Goal: Find specific page/section: Find specific page/section

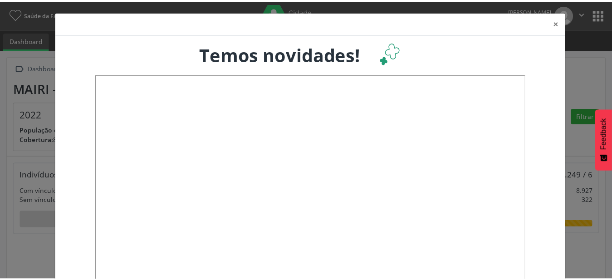
scroll to position [151, 202]
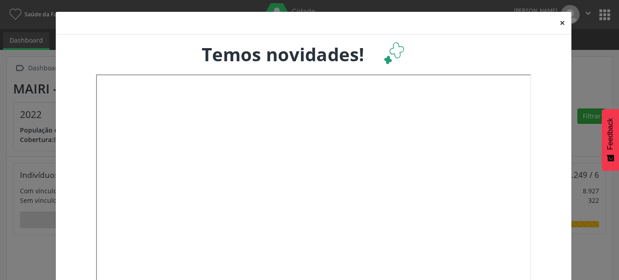
click at [559, 27] on button "×" at bounding box center [563, 23] width 18 height 22
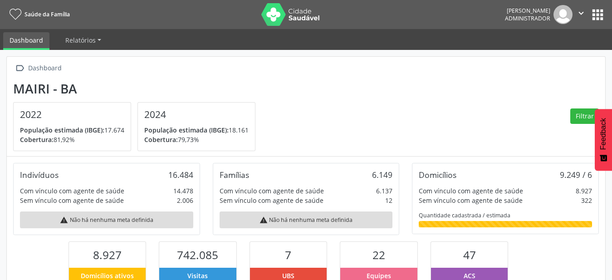
scroll to position [453286, 453237]
click at [592, 15] on button "apps" at bounding box center [597, 15] width 16 height 16
click at [594, 17] on button "apps" at bounding box center [597, 15] width 16 height 16
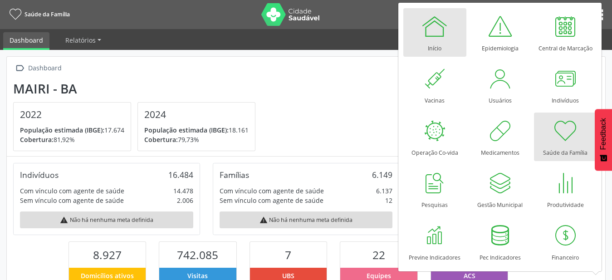
click at [432, 31] on div at bounding box center [434, 26] width 27 height 27
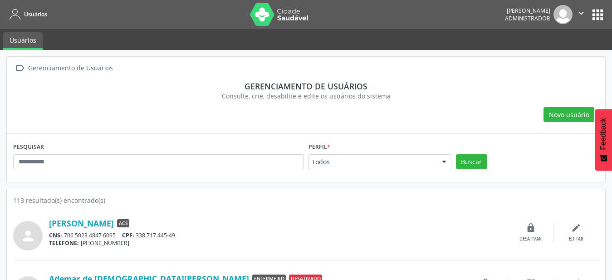
click at [404, 156] on div "Todos" at bounding box center [379, 161] width 143 height 15
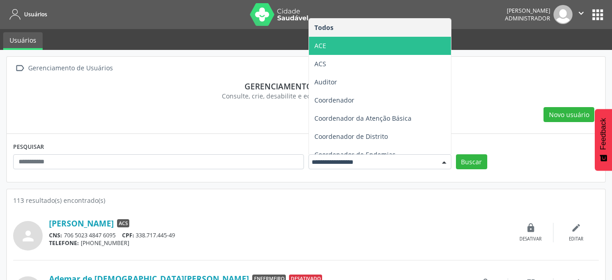
click at [361, 42] on span "ACE" at bounding box center [380, 46] width 142 height 18
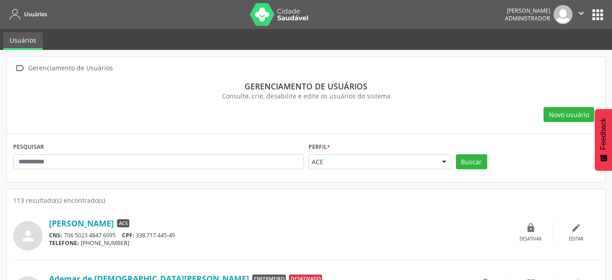
click at [460, 148] on div "PESQUISAR Perfil * ACE Todos ACE ACS Auditor Coordenador Coordenador da Atenção…" at bounding box center [306, 157] width 590 height 35
click at [471, 165] on button "Buscar" at bounding box center [471, 161] width 31 height 15
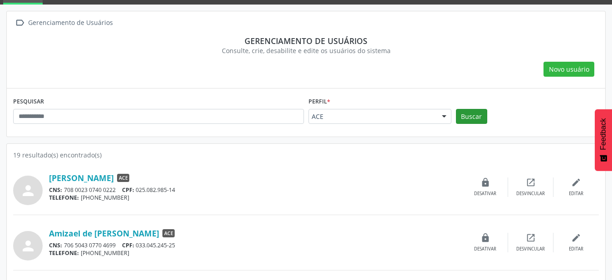
scroll to position [46, 0]
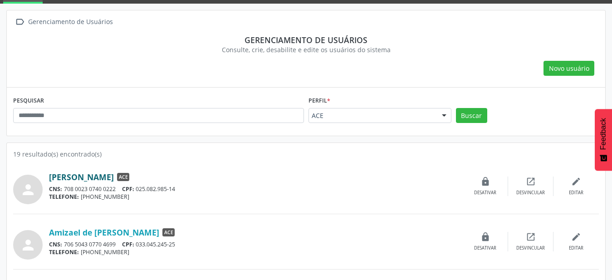
click at [114, 177] on link "[PERSON_NAME]" at bounding box center [81, 177] width 65 height 10
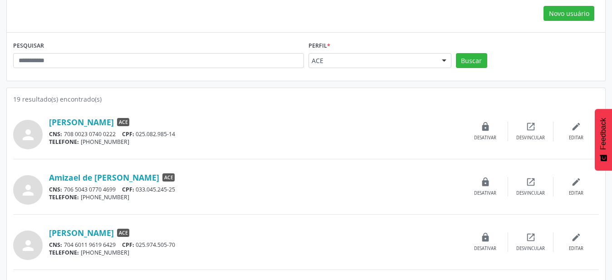
scroll to position [139, 0]
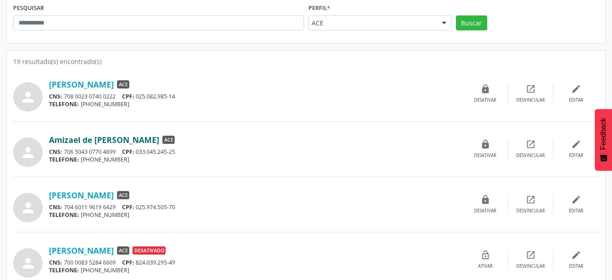
click at [116, 144] on link "Amizael de [PERSON_NAME]" at bounding box center [104, 140] width 110 height 10
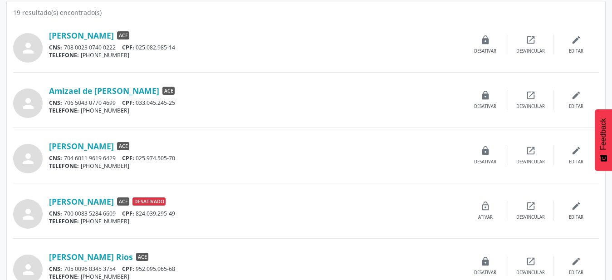
scroll to position [185, 0]
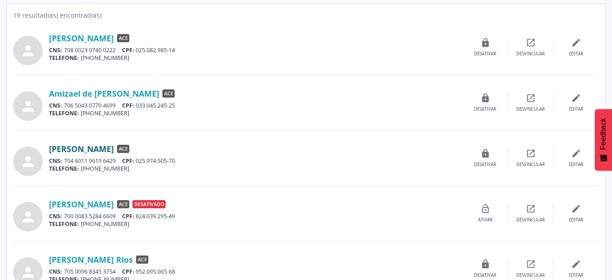
click at [114, 149] on link "[PERSON_NAME]" at bounding box center [81, 149] width 65 height 10
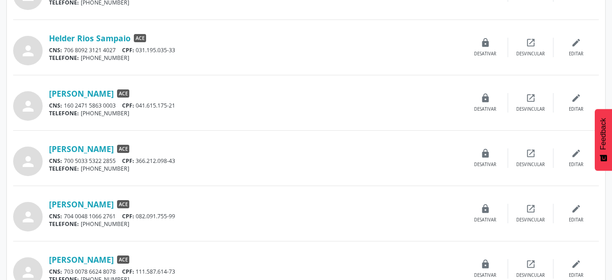
scroll to position [692, 0]
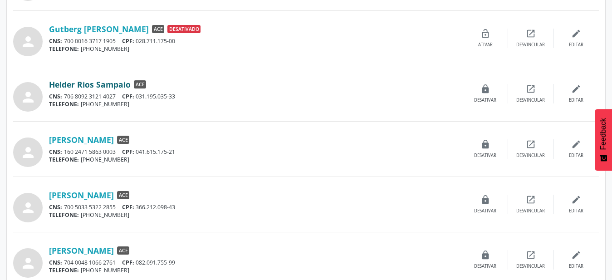
click at [101, 87] on link "Helder Rios Sampaio" at bounding box center [90, 84] width 82 height 10
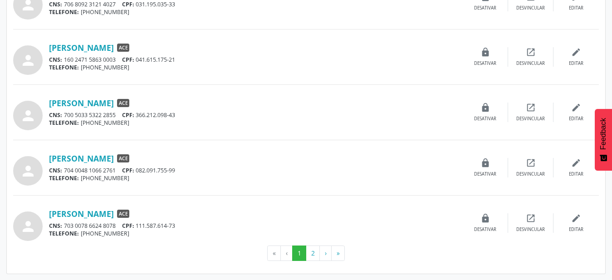
scroll to position [784, 0]
click at [114, 97] on link "[PERSON_NAME]" at bounding box center [81, 102] width 65 height 10
click at [312, 255] on button "2" at bounding box center [313, 252] width 14 height 15
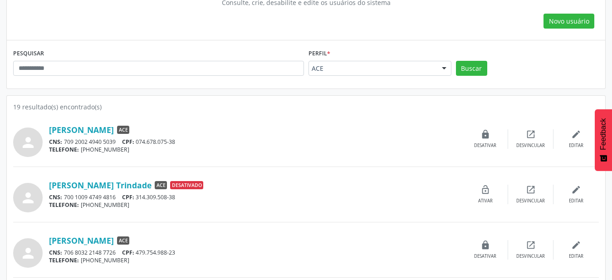
scroll to position [139, 0]
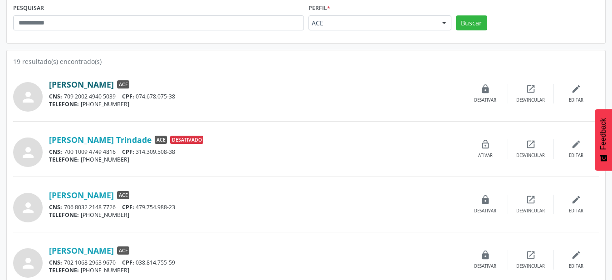
click at [114, 86] on link "[PERSON_NAME]" at bounding box center [81, 84] width 65 height 10
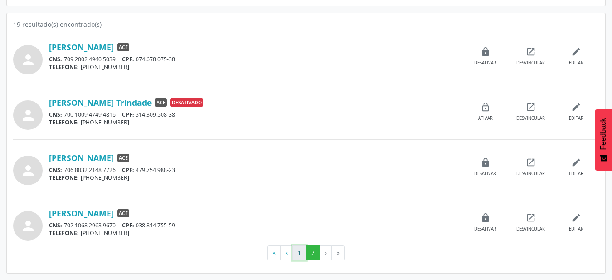
click at [296, 252] on button "1" at bounding box center [299, 252] width 14 height 15
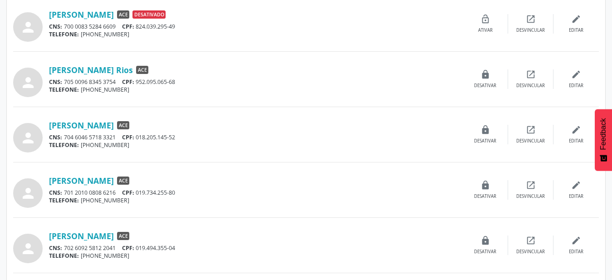
scroll to position [416, 0]
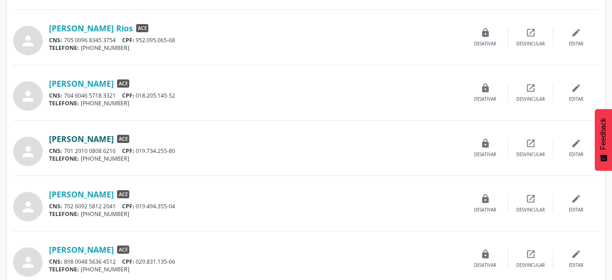
click at [101, 144] on link "[PERSON_NAME]" at bounding box center [81, 139] width 65 height 10
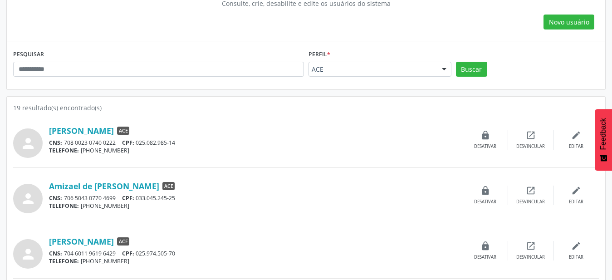
scroll to position [0, 0]
